Goal: Find specific page/section: Find specific page/section

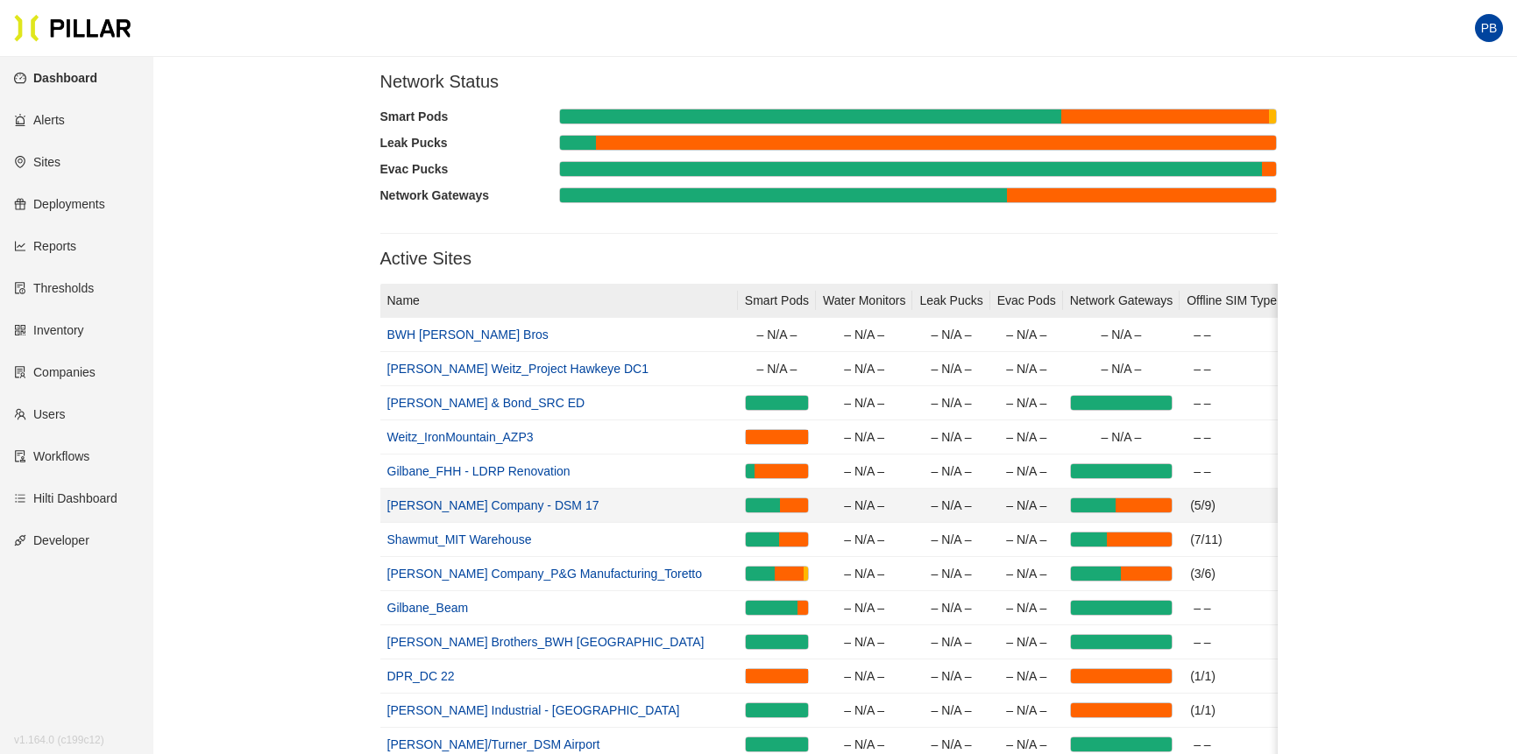
click at [441, 504] on link "[PERSON_NAME] Company - DSM 17" at bounding box center [493, 506] width 212 height 14
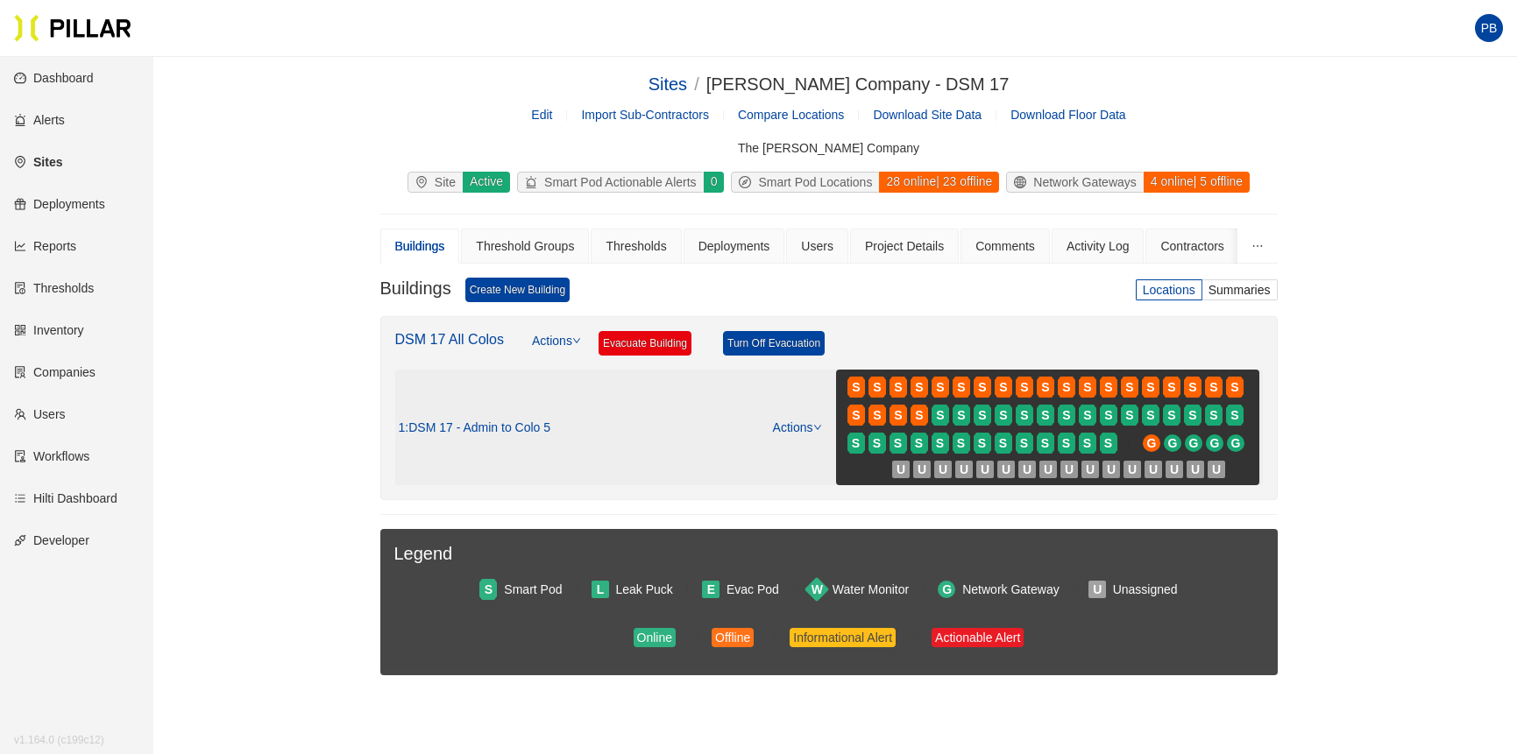
click at [816, 427] on icon "down" at bounding box center [817, 427] width 9 height 9
click at [816, 453] on link "View/Edit Floor Plan" at bounding box center [832, 455] width 110 height 19
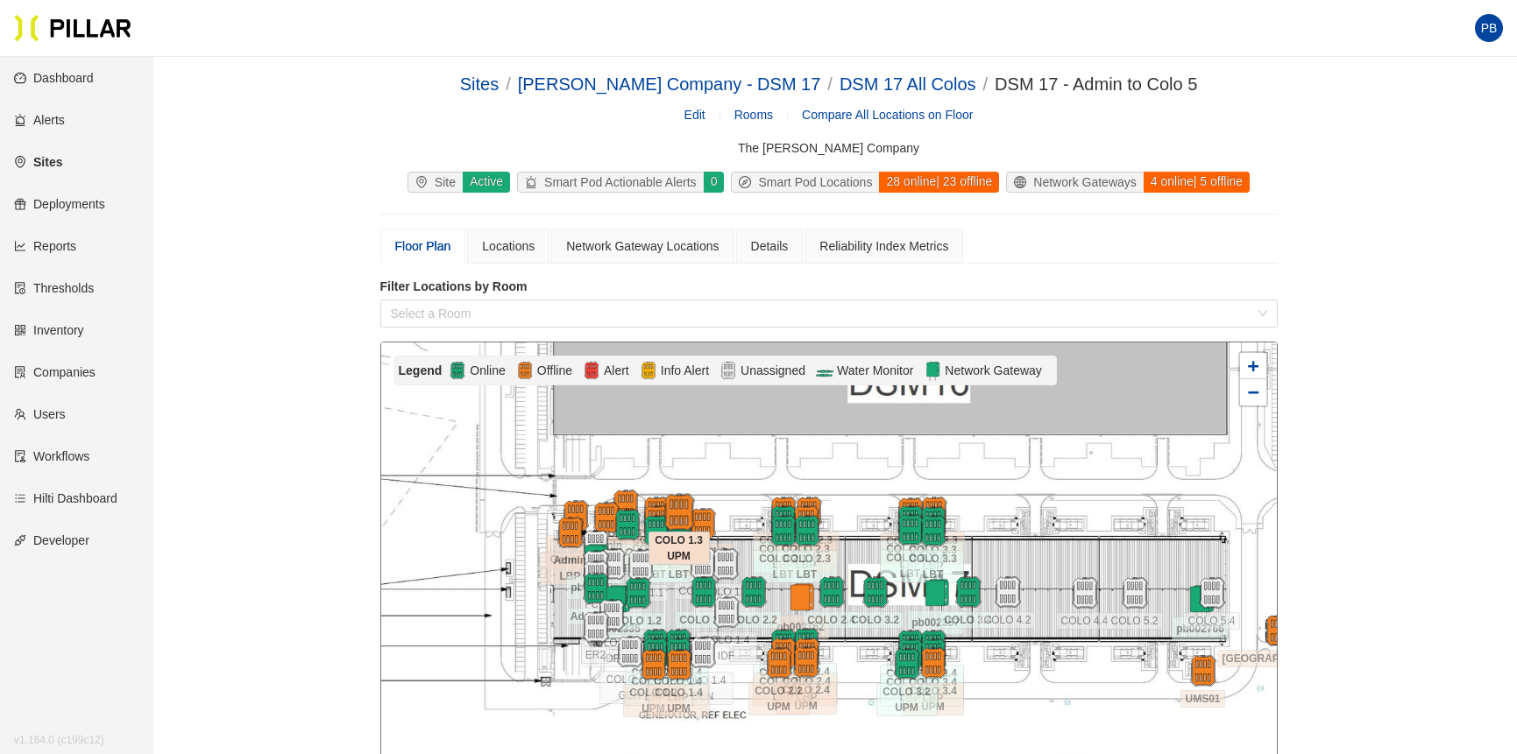
click at [676, 504] on img at bounding box center [679, 513] width 38 height 38
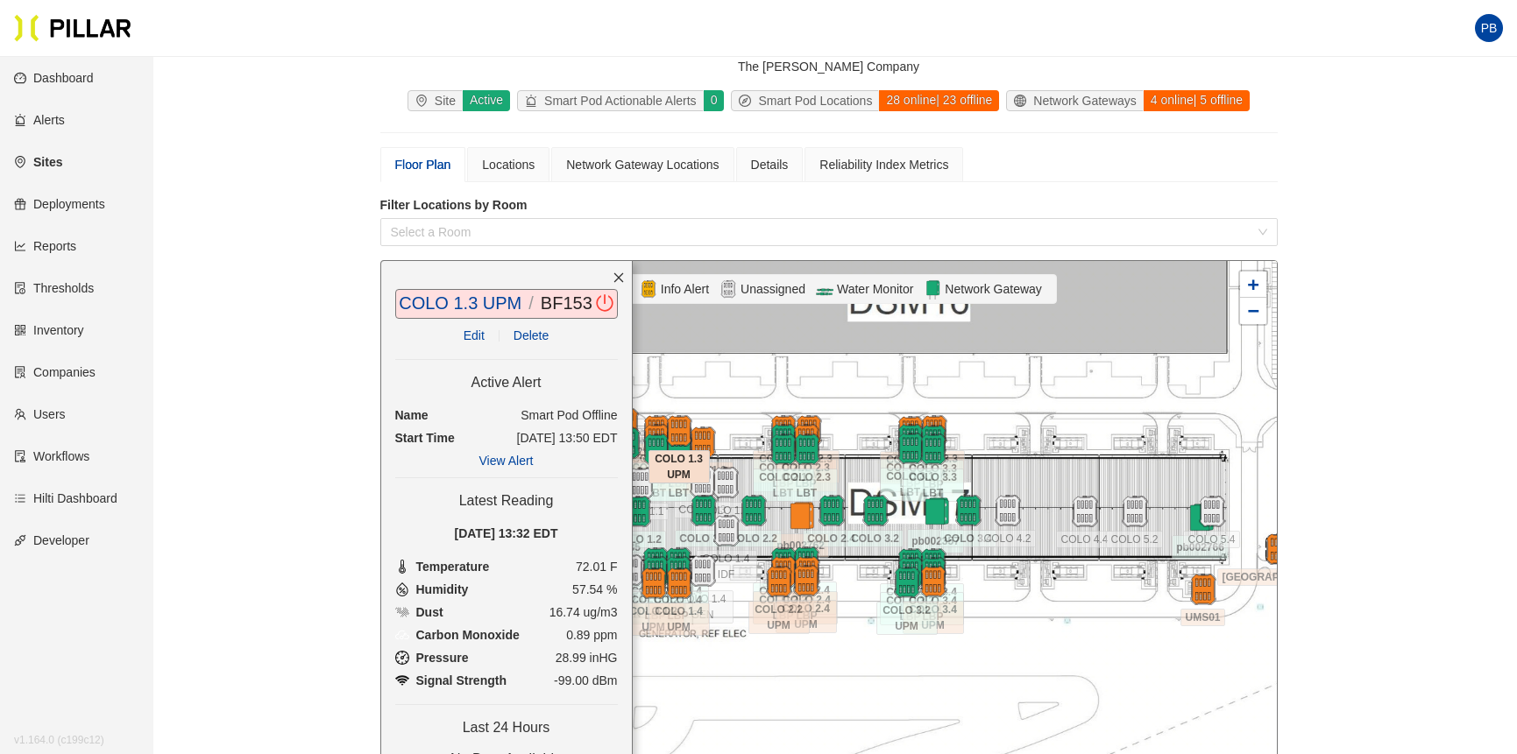
scroll to position [83, 0]
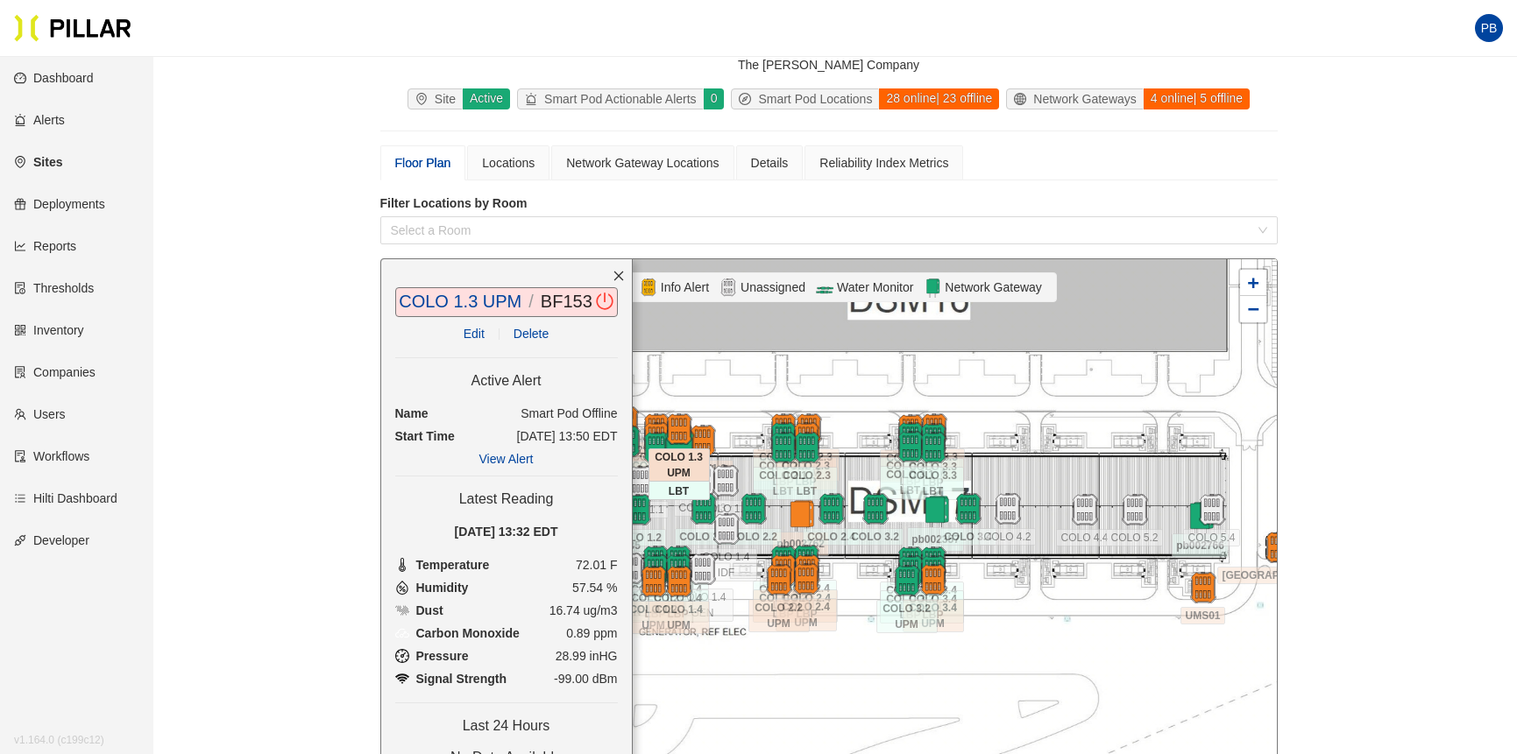
click at [697, 435] on img at bounding box center [679, 448] width 38 height 38
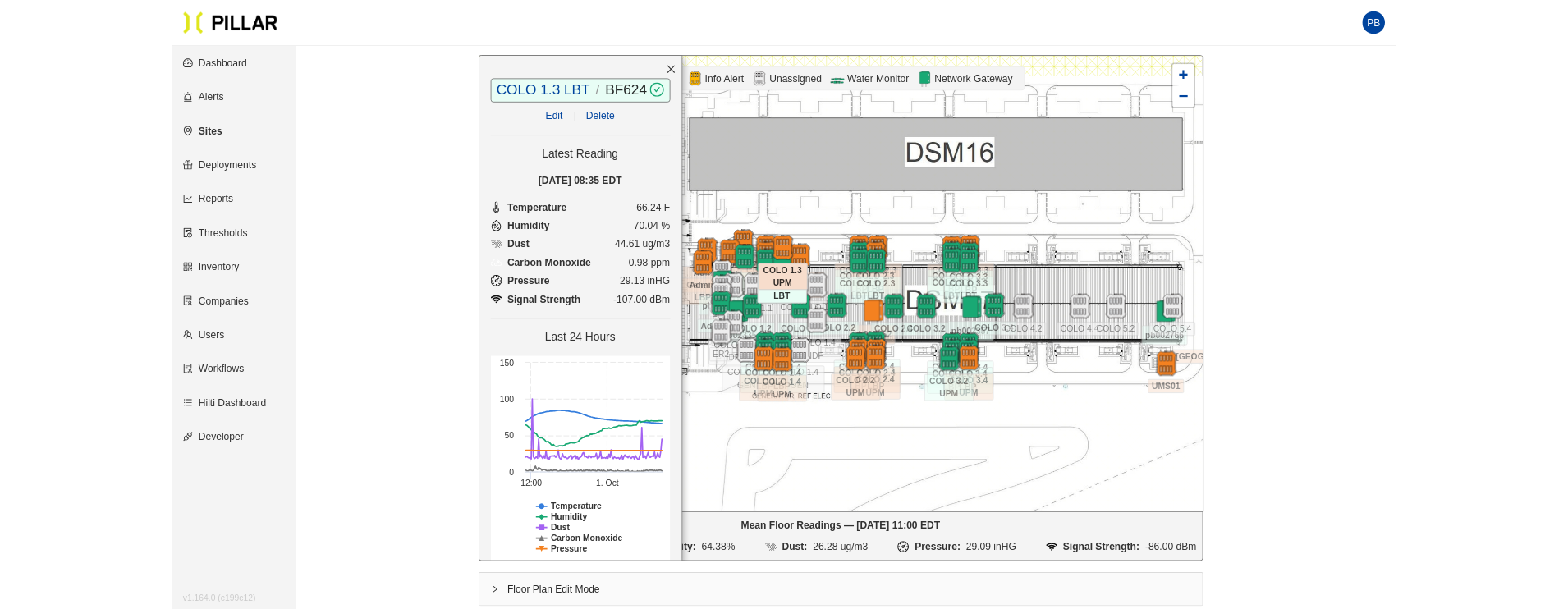
scroll to position [268, 0]
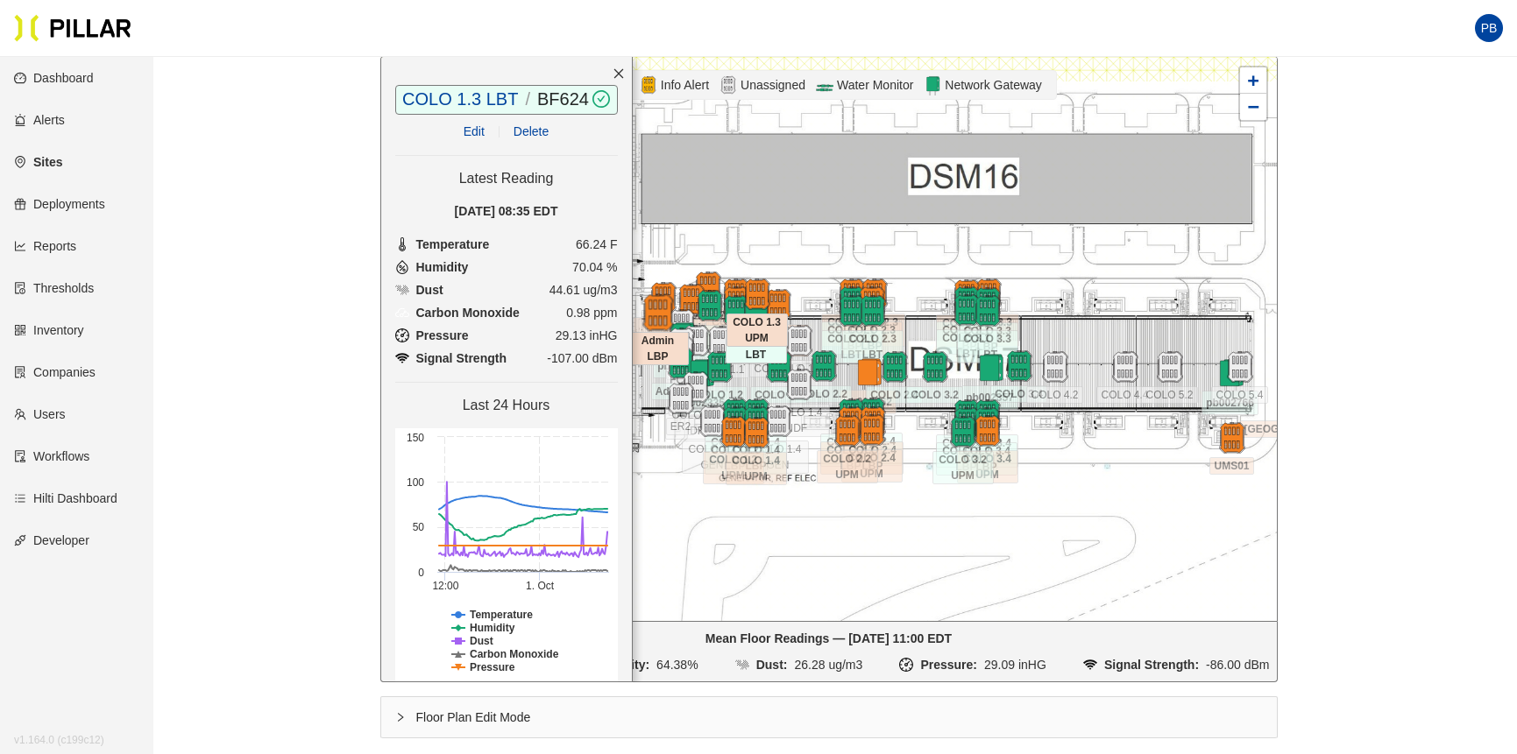
click at [658, 309] on img at bounding box center [658, 313] width 38 height 38
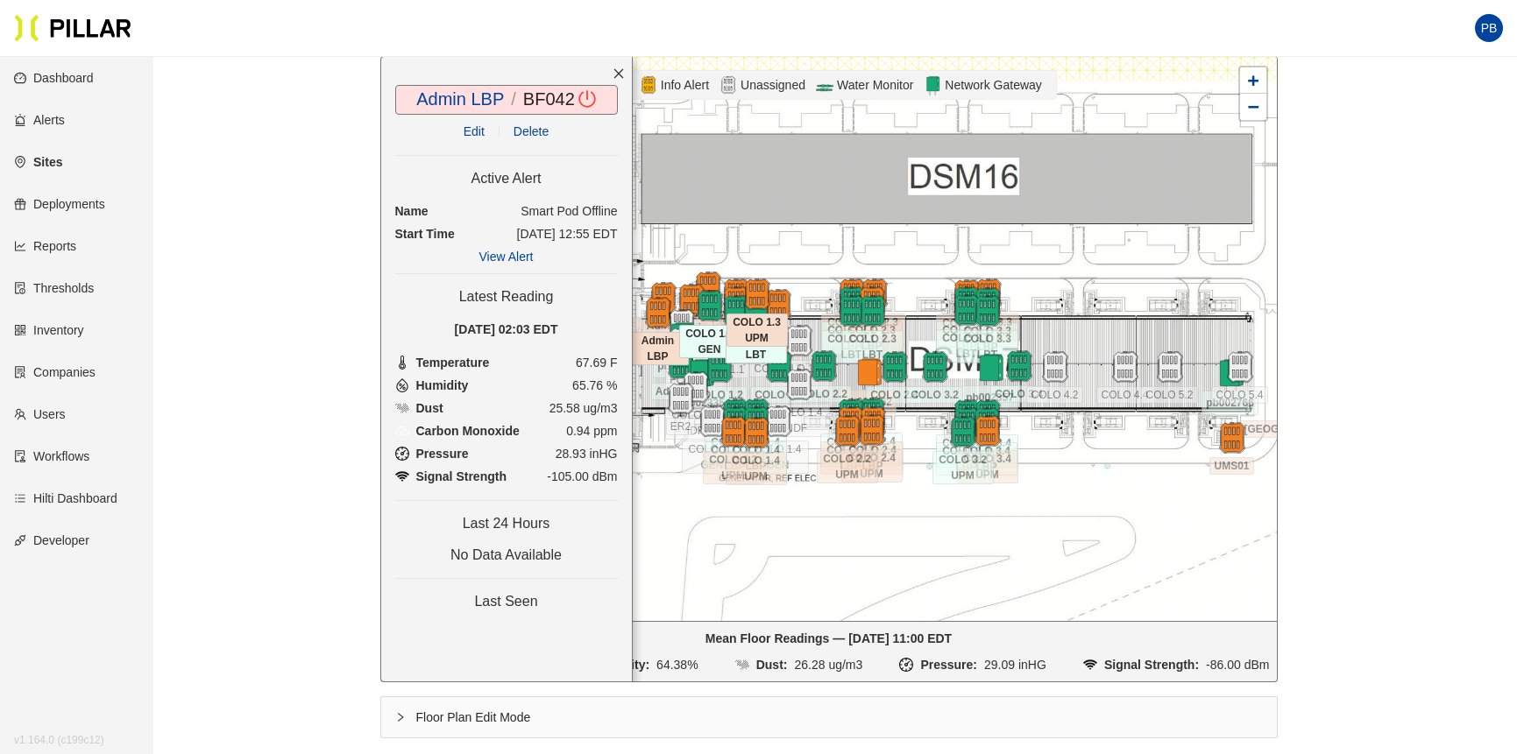
click at [691, 296] on div at bounding box center [709, 306] width 61 height 32
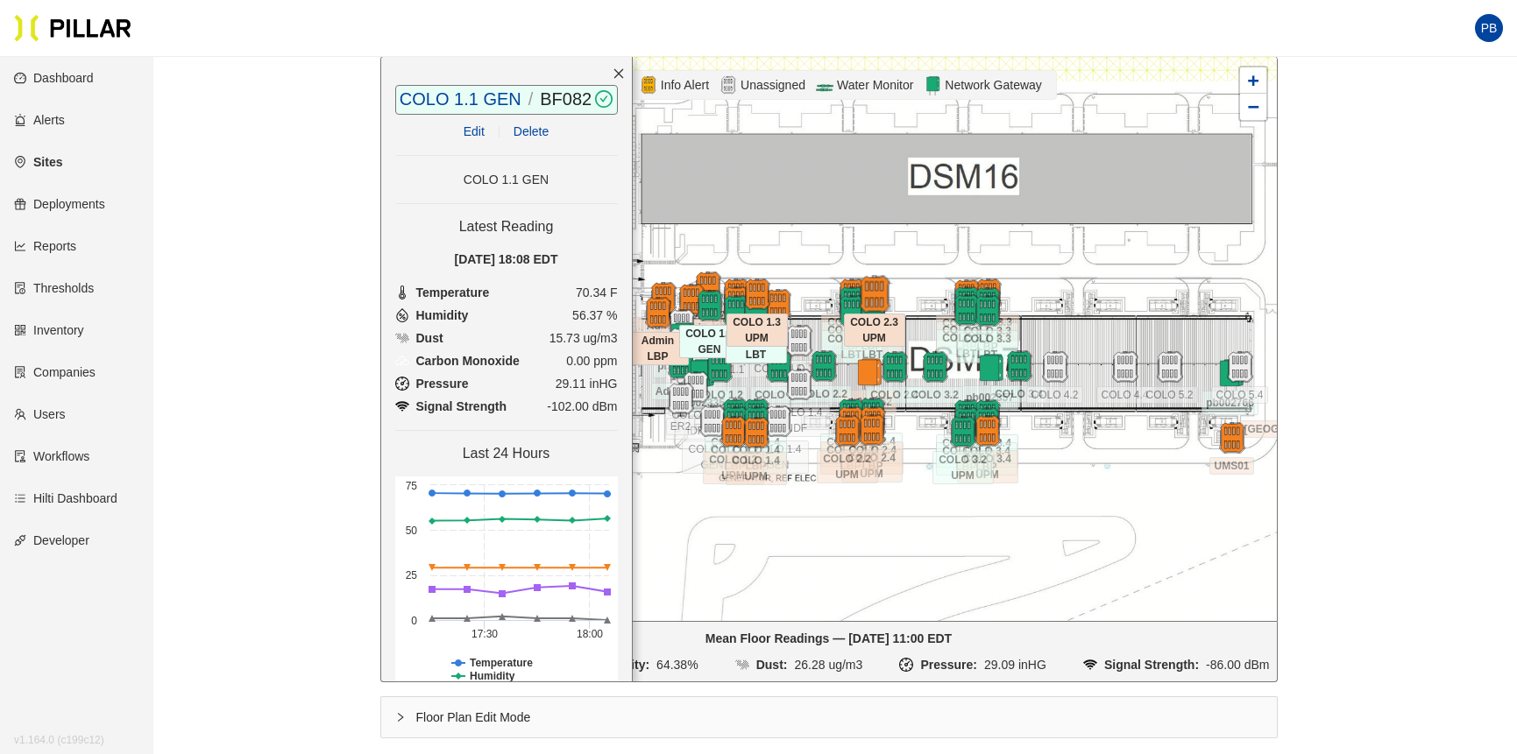
click at [876, 282] on img at bounding box center [874, 295] width 38 height 38
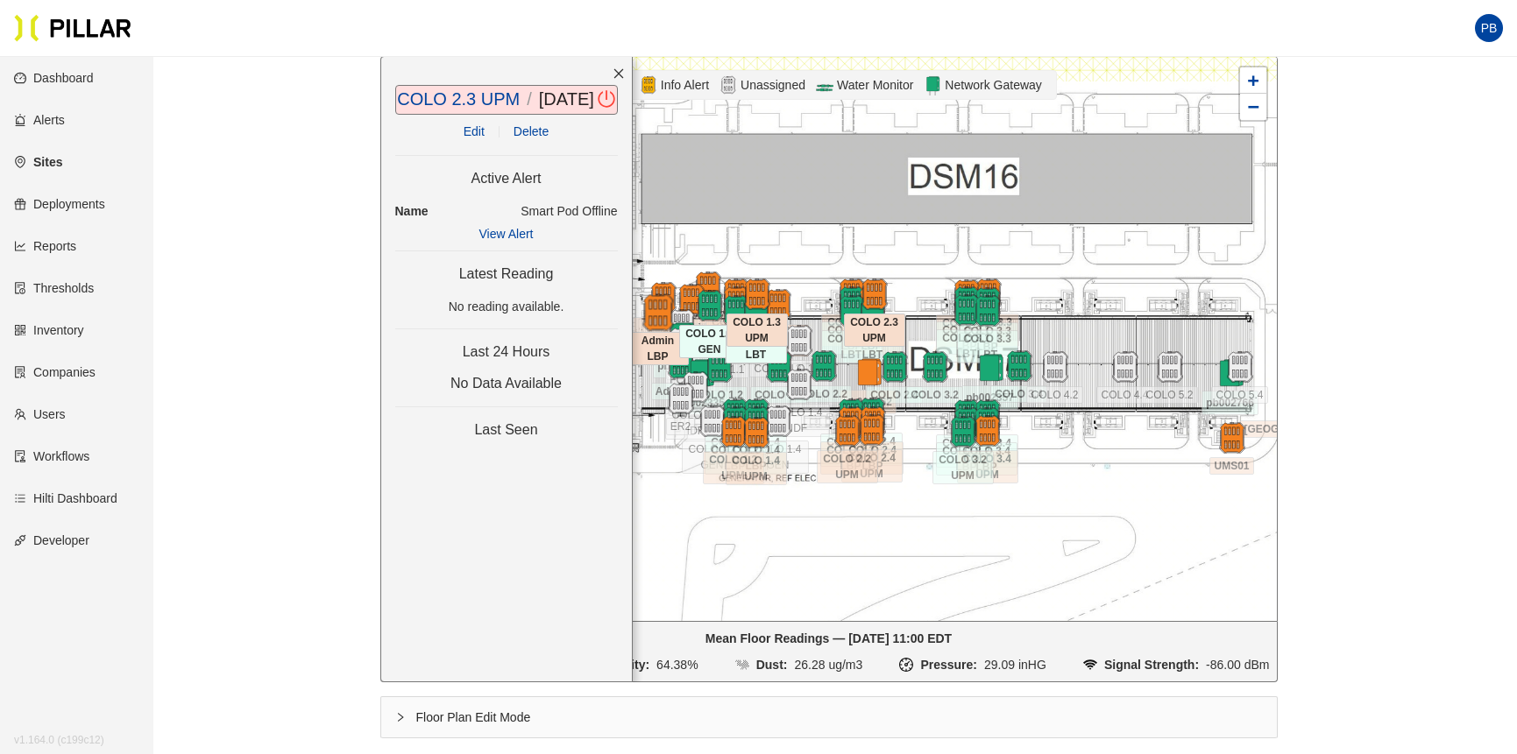
click at [657, 308] on img at bounding box center [658, 313] width 38 height 38
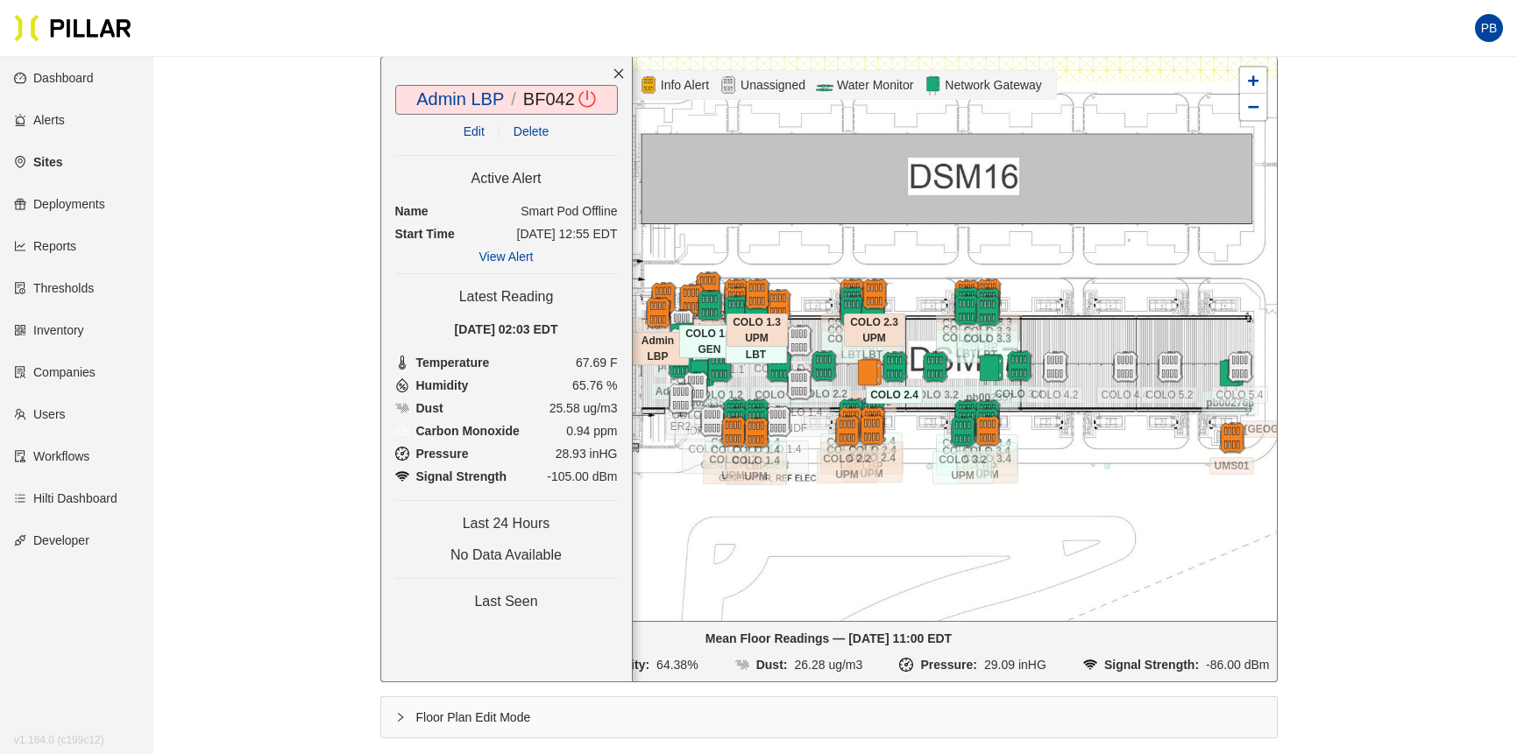
click at [865, 372] on div at bounding box center [894, 367] width 61 height 32
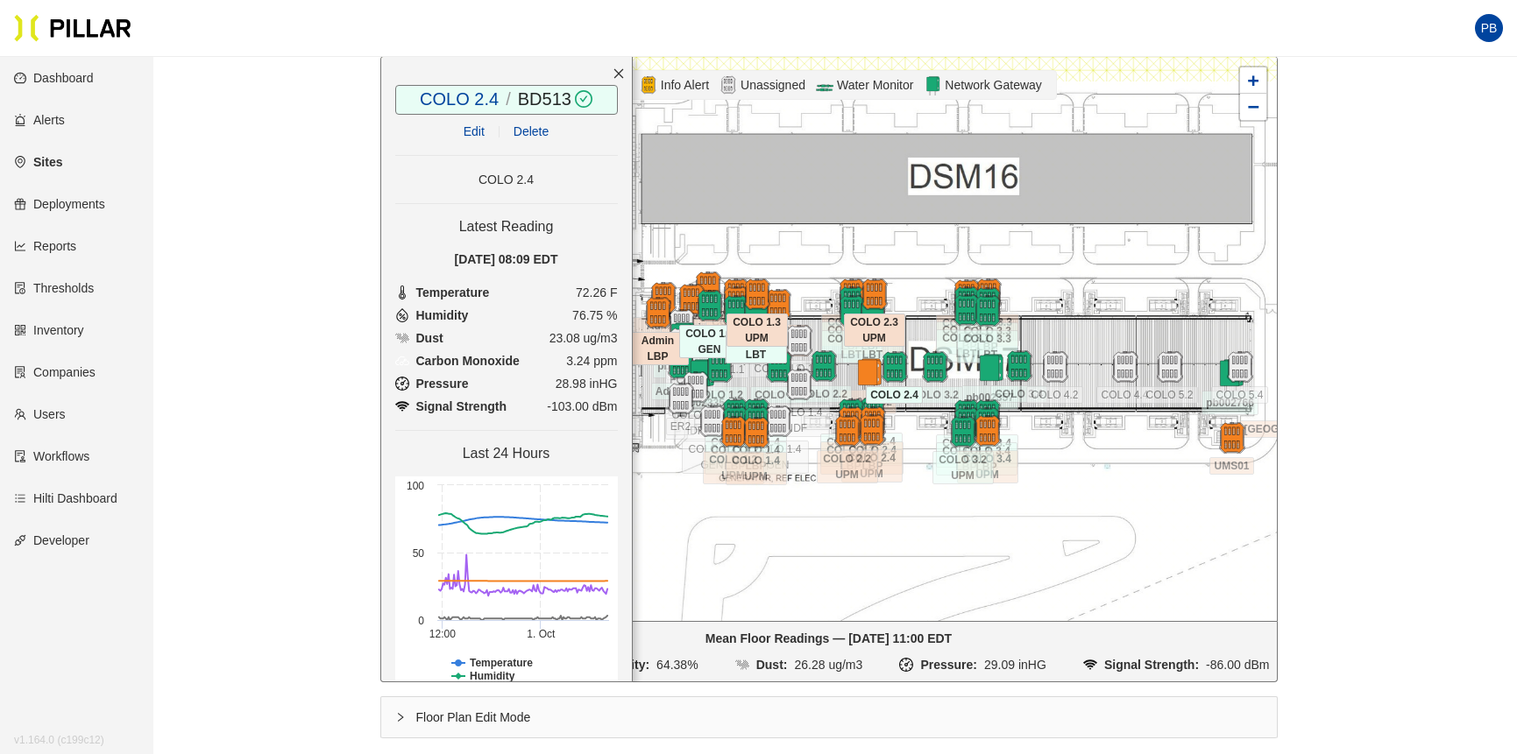
click at [618, 74] on icon "close" at bounding box center [618, 74] width 10 height 10
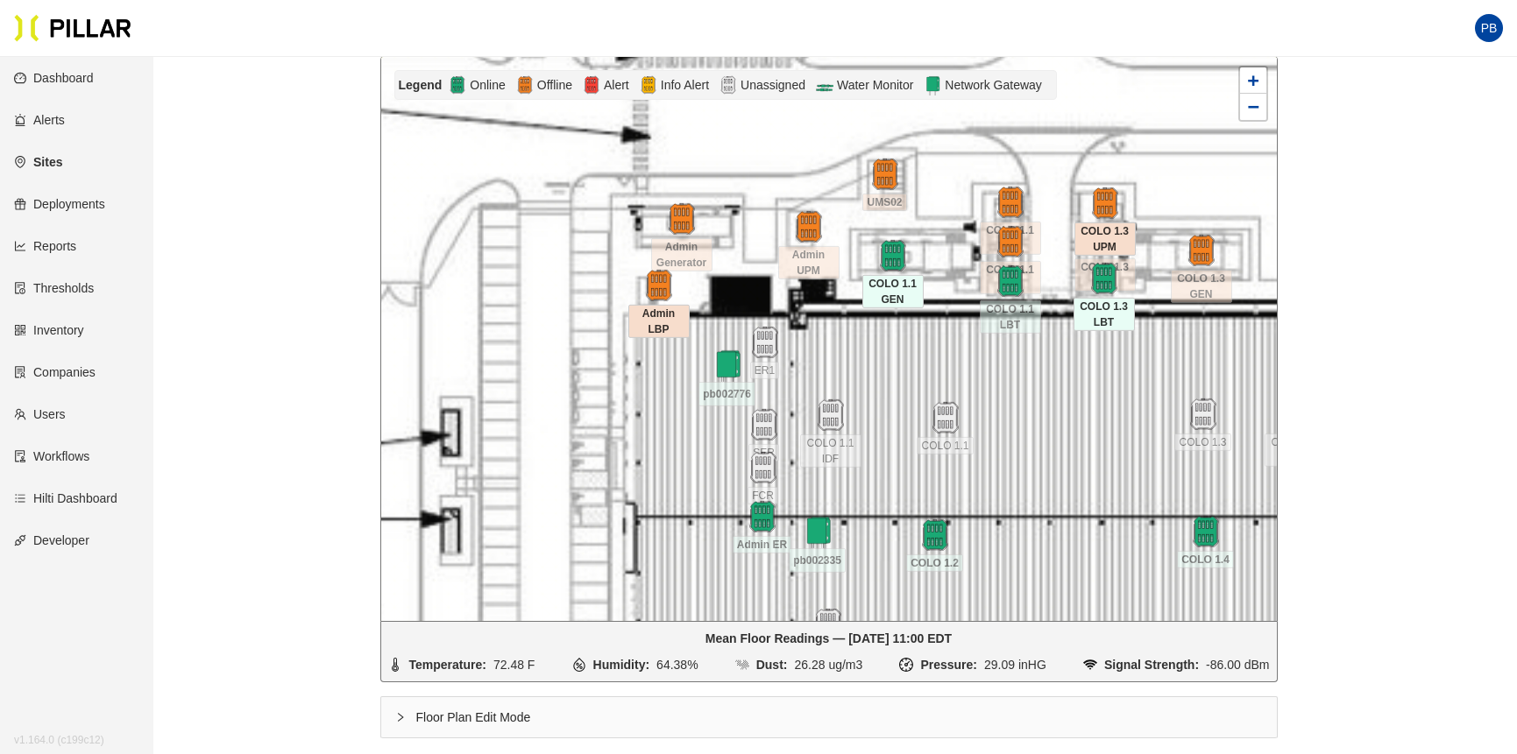
drag, startPoint x: 733, startPoint y: 353, endPoint x: 428, endPoint y: 16, distance: 454.7
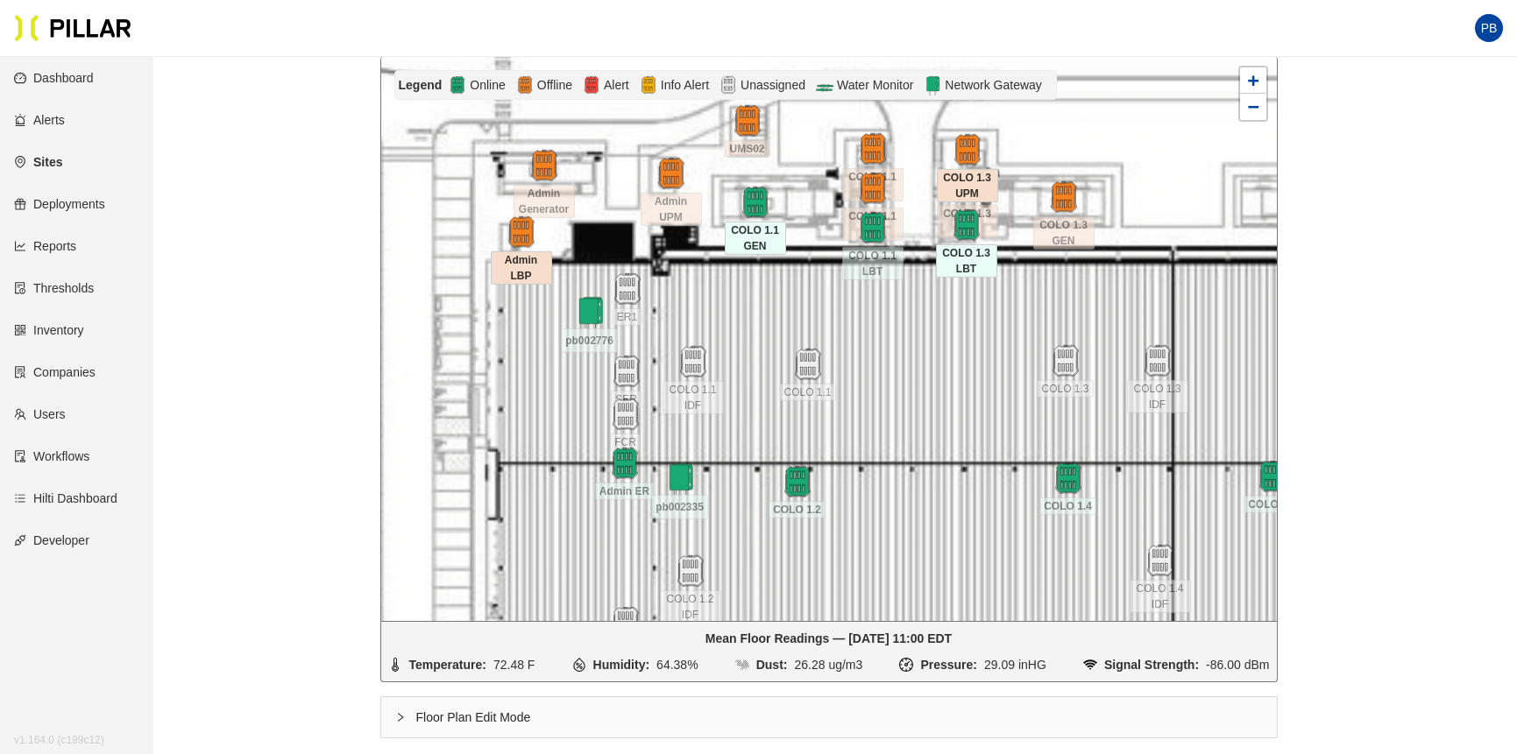
drag, startPoint x: 972, startPoint y: 436, endPoint x: 840, endPoint y: 390, distance: 139.4
click at [840, 390] on div at bounding box center [829, 339] width 896 height 564
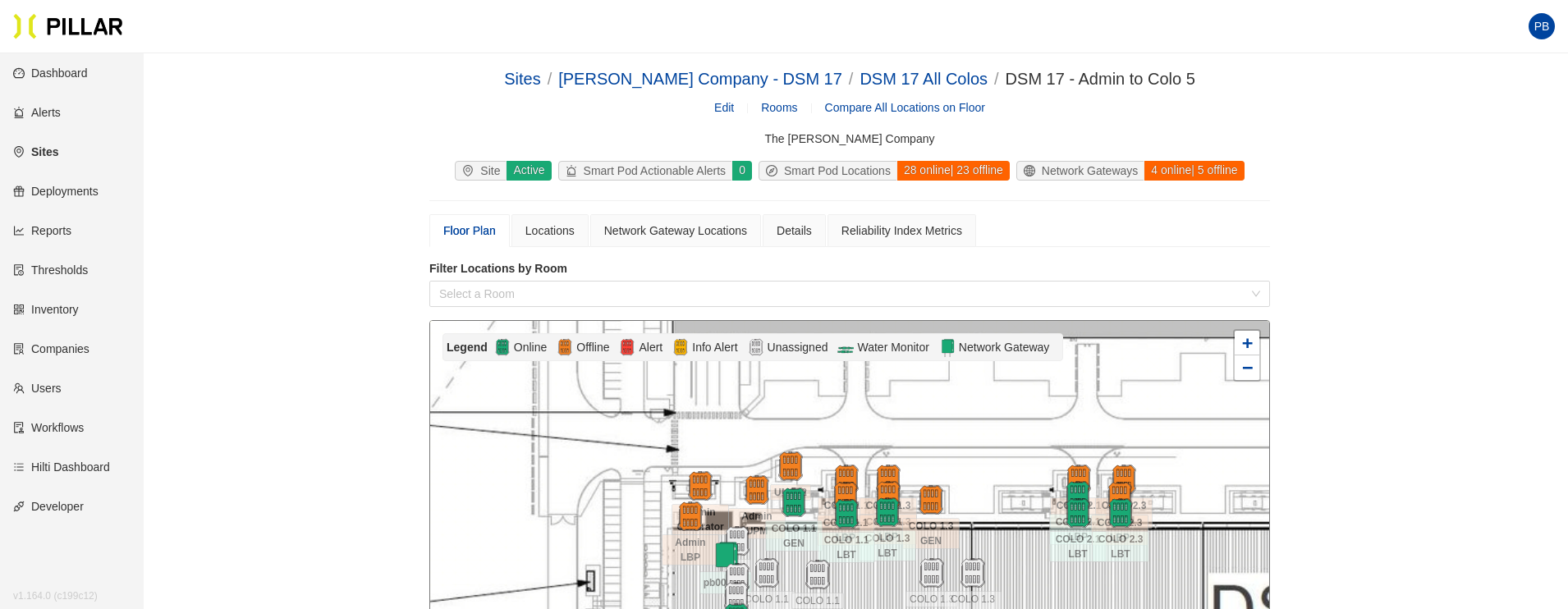
scroll to position [268, 0]
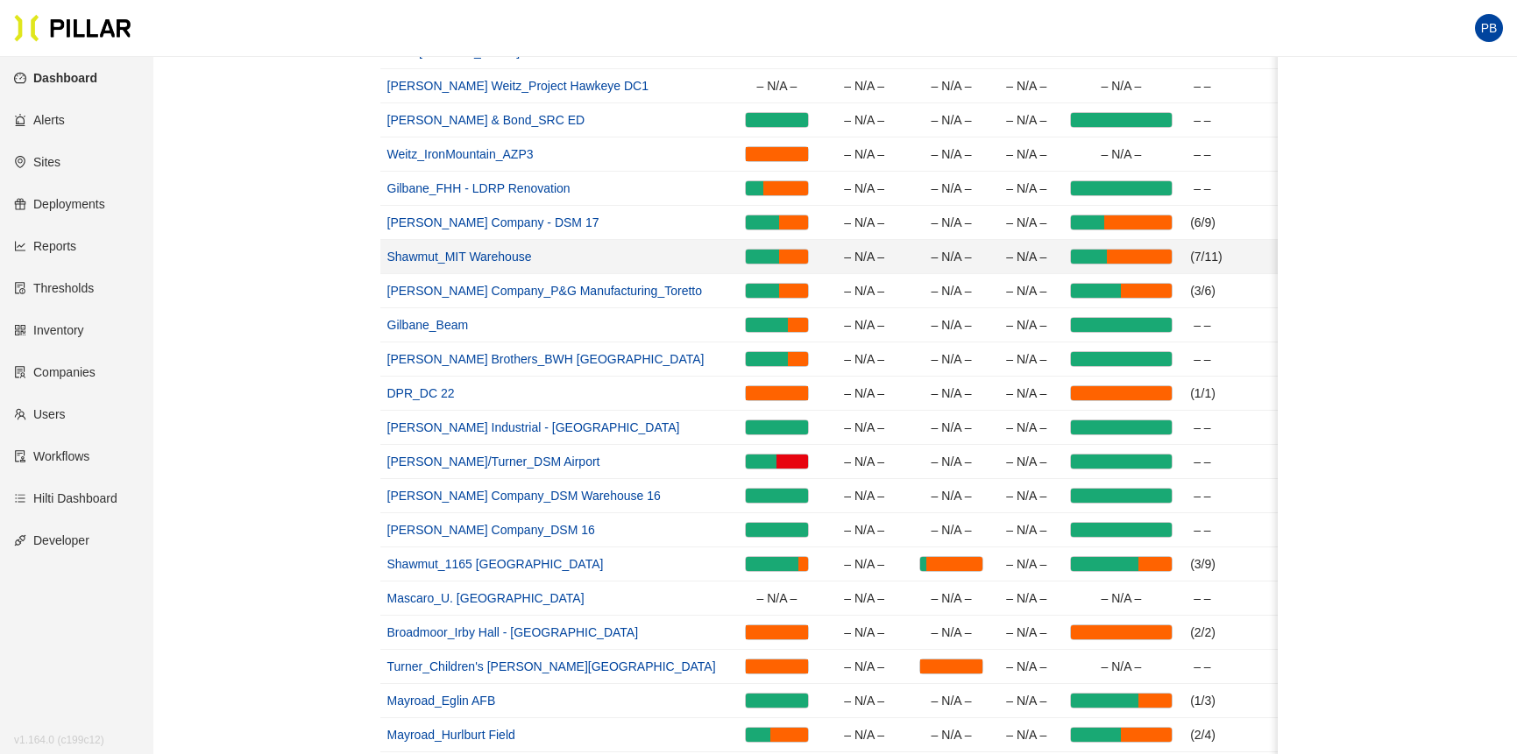
scroll to position [295, 0]
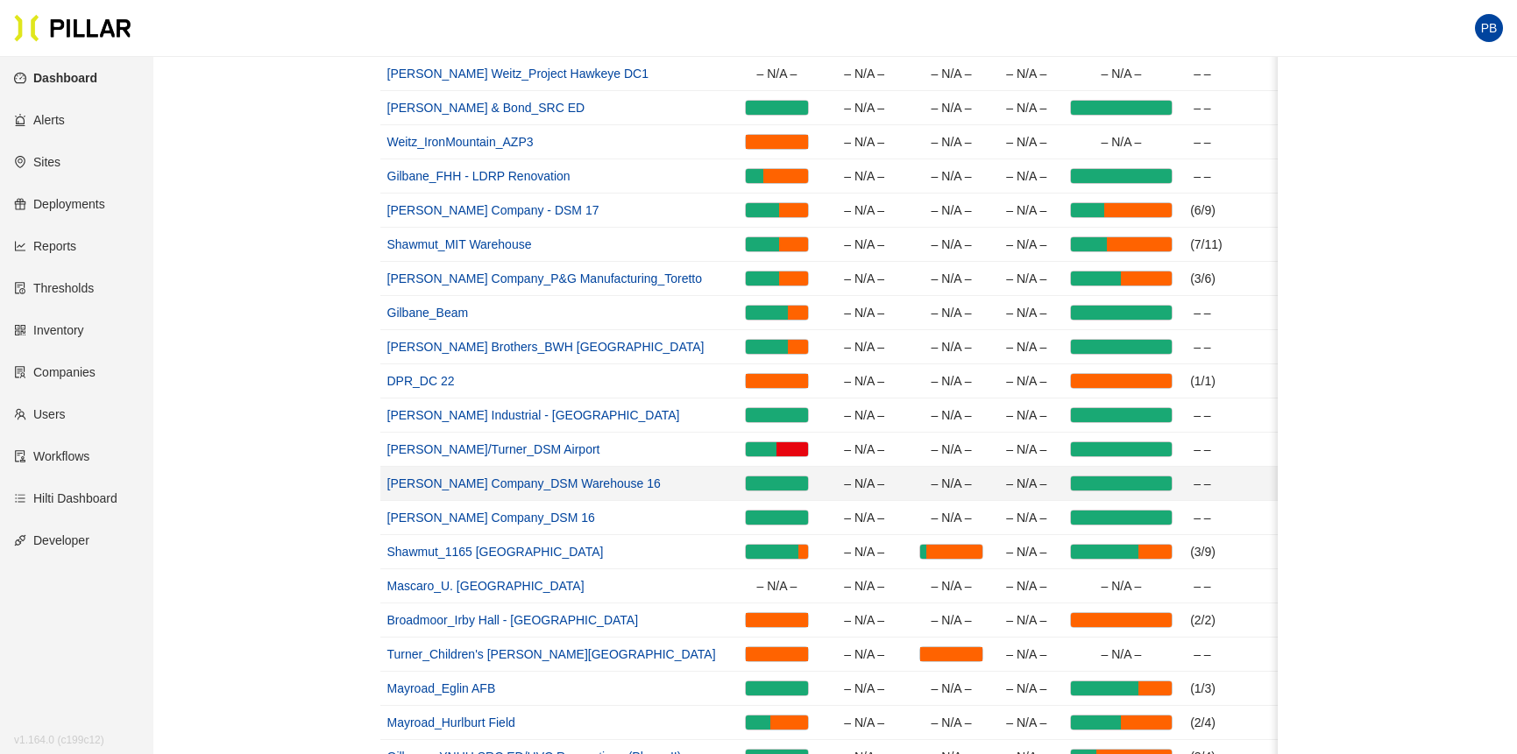
click at [528, 484] on link "[PERSON_NAME] Company_DSM Warehouse 16" at bounding box center [523, 484] width 273 height 14
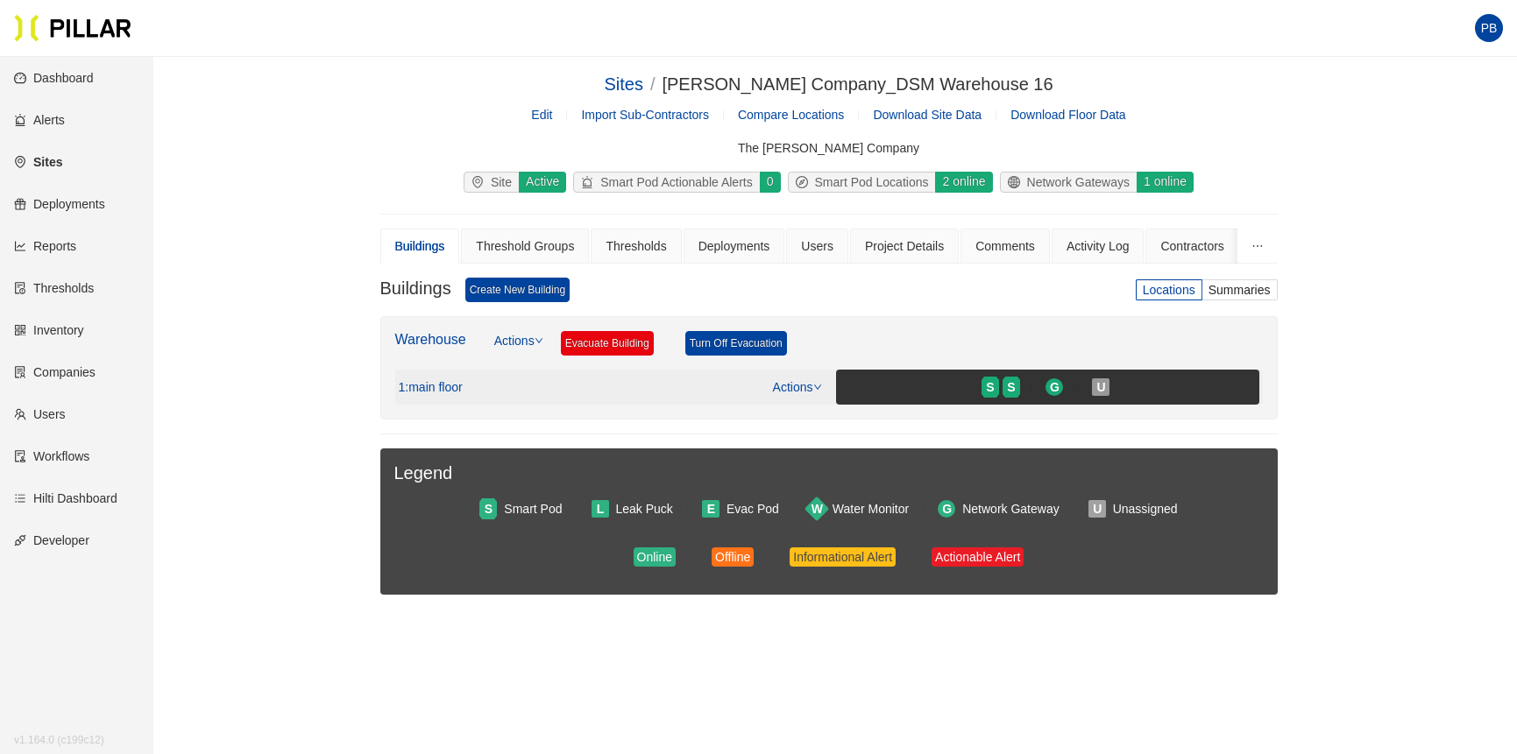
click at [819, 386] on icon "down" at bounding box center [817, 387] width 9 height 9
click at [816, 415] on link "View/Edit Floor Plan" at bounding box center [832, 415] width 110 height 19
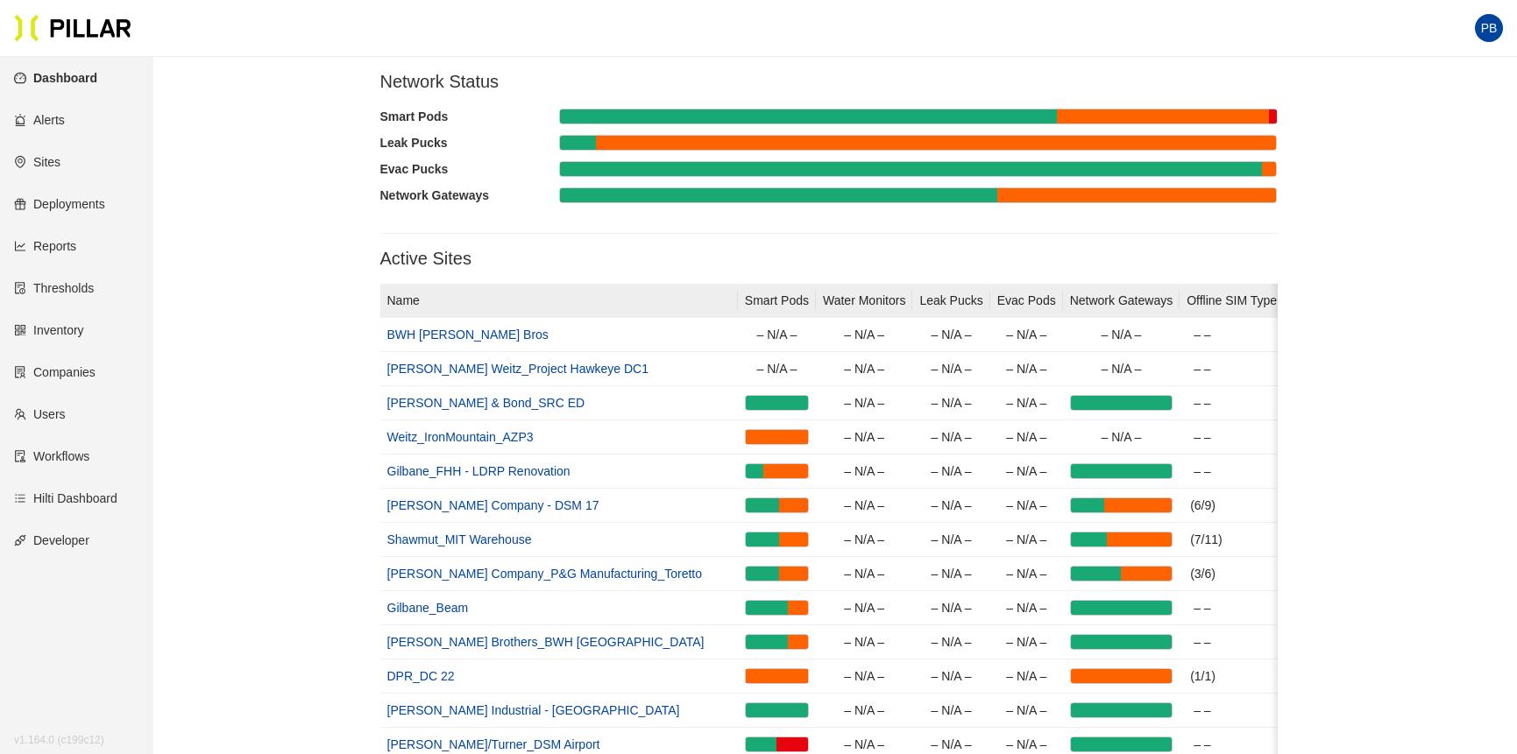
scroll to position [295, 0]
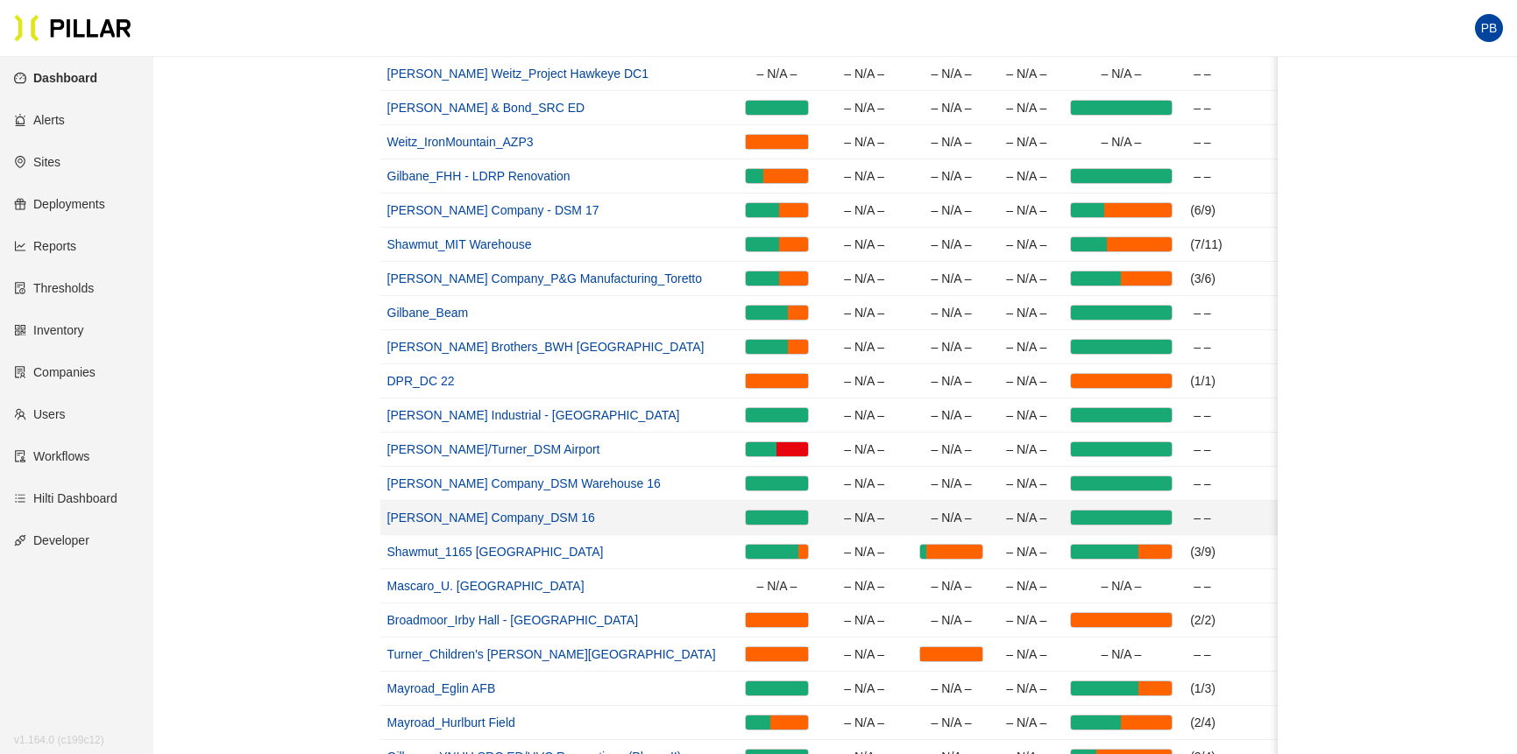
click at [493, 515] on link "[PERSON_NAME] Company_DSM 16" at bounding box center [491, 518] width 208 height 14
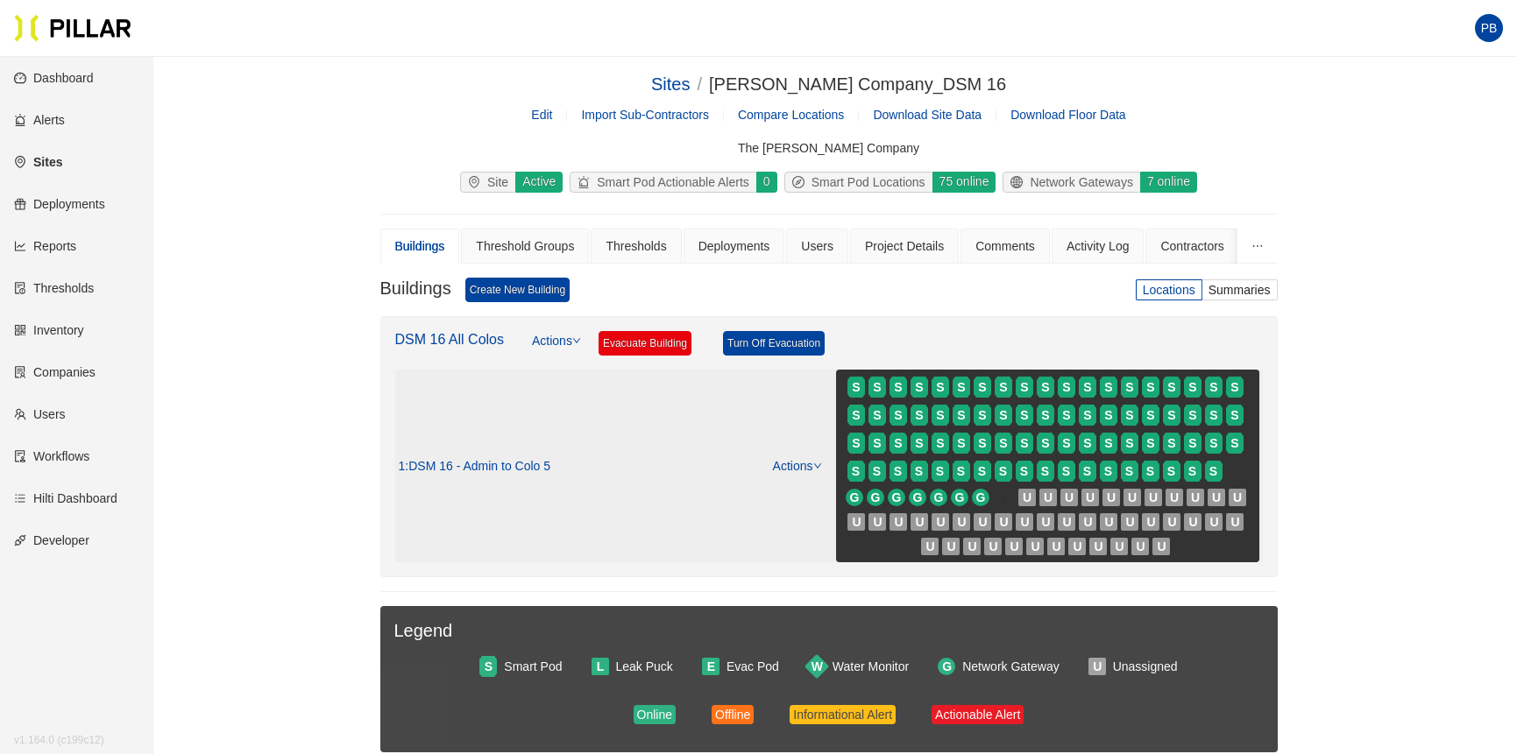
click at [822, 463] on div "1 : DSM 16 - Admin to Colo 5 Actions S S S S S S S S S S S S S S S S S S S S S …" at bounding box center [829, 466] width 860 height 193
click at [814, 464] on icon "down" at bounding box center [816, 466] width 7 height 5
click at [821, 490] on link "View/Edit Floor Plan" at bounding box center [832, 494] width 110 height 19
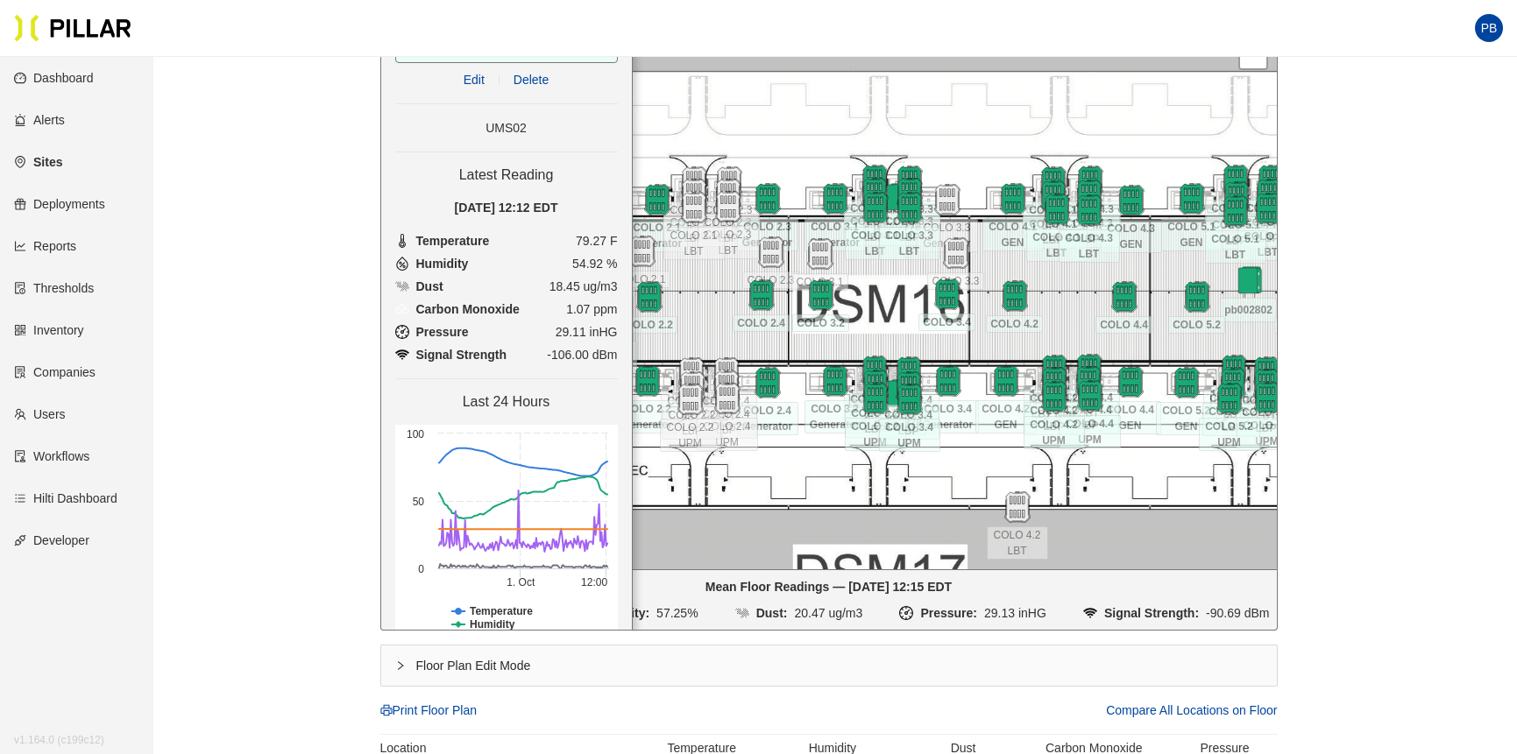
scroll to position [340, 0]
